Goal: Information Seeking & Learning: Learn about a topic

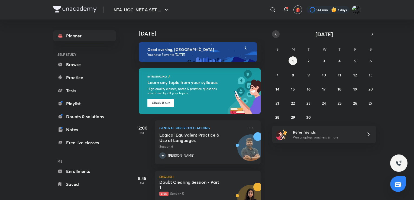
click at [276, 33] on icon "button" at bounding box center [275, 34] width 4 height 5
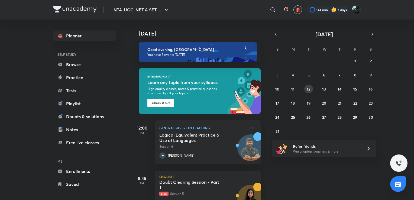
click at [306, 89] on button "12" at bounding box center [308, 88] width 9 height 9
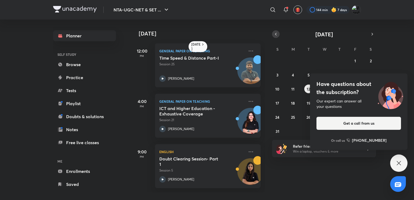
click at [272, 35] on button "button" at bounding box center [276, 34] width 8 height 8
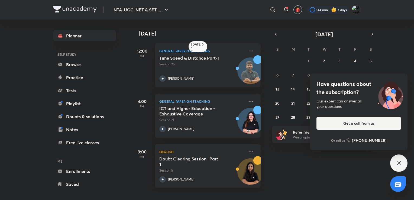
click at [399, 166] on icon at bounding box center [398, 163] width 6 height 6
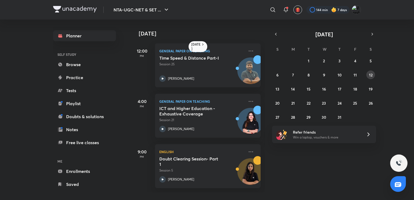
click at [370, 74] on abbr "12" at bounding box center [371, 74] width 4 height 5
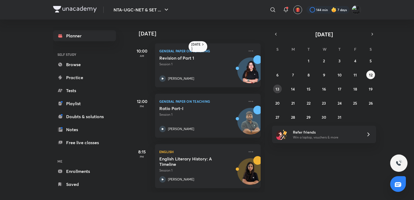
click at [278, 91] on button "13" at bounding box center [277, 88] width 9 height 9
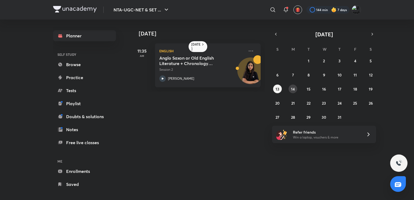
click at [291, 89] on abbr "14" at bounding box center [293, 88] width 4 height 5
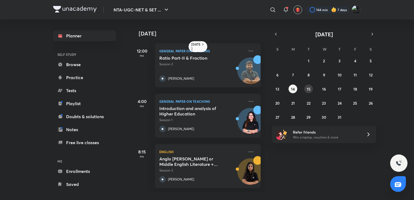
click at [307, 88] on abbr "15" at bounding box center [309, 88] width 4 height 5
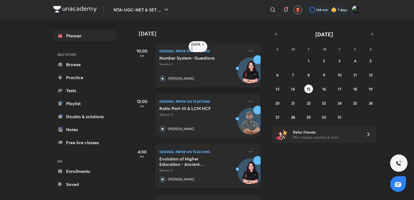
click at [214, 120] on div "Ratio Part-III & LCM HCF Session 3 [PERSON_NAME]" at bounding box center [201, 119] width 85 height 27
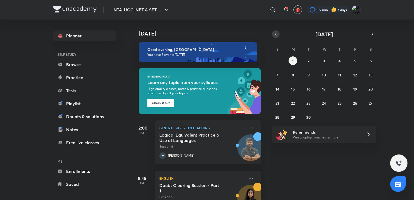
click at [275, 31] on button "button" at bounding box center [276, 34] width 8 height 8
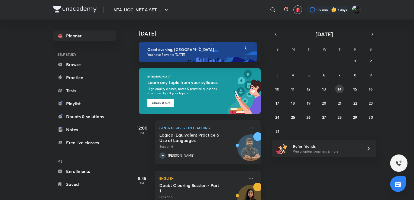
click at [337, 89] on button "14" at bounding box center [339, 88] width 9 height 9
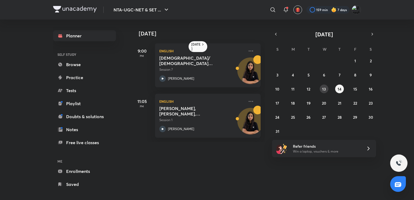
click at [327, 87] on button "13" at bounding box center [324, 88] width 9 height 9
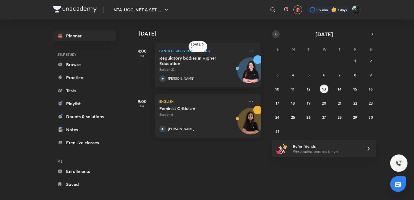
click at [277, 35] on icon "button" at bounding box center [275, 34] width 4 height 5
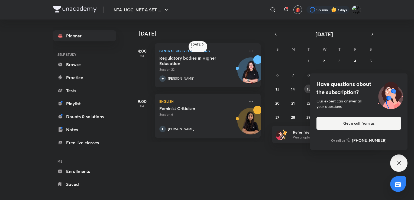
click at [311, 90] on div "NTA-UGC-NET & SET ... ​ 159 min 7 days Planner SELF STUDY Browse Practice Tests…" at bounding box center [207, 100] width 414 height 200
click at [398, 162] on icon at bounding box center [398, 163] width 6 height 6
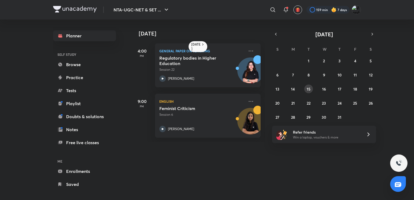
click at [307, 88] on abbr "15" at bounding box center [309, 88] width 4 height 5
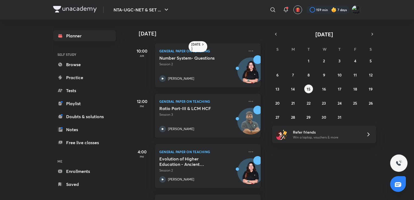
click at [180, 112] on p "Session 3" at bounding box center [201, 114] width 85 height 5
